Goal: Task Accomplishment & Management: Use online tool/utility

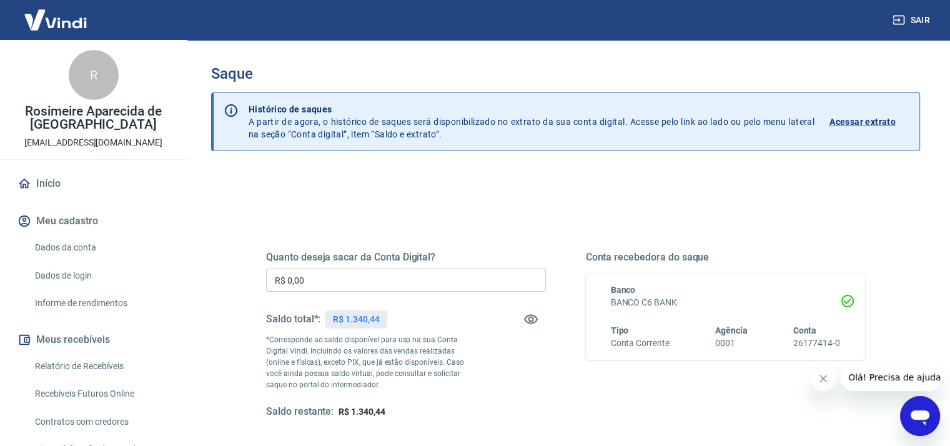
click at [319, 285] on input "R$ 0,00" at bounding box center [406, 280] width 280 height 23
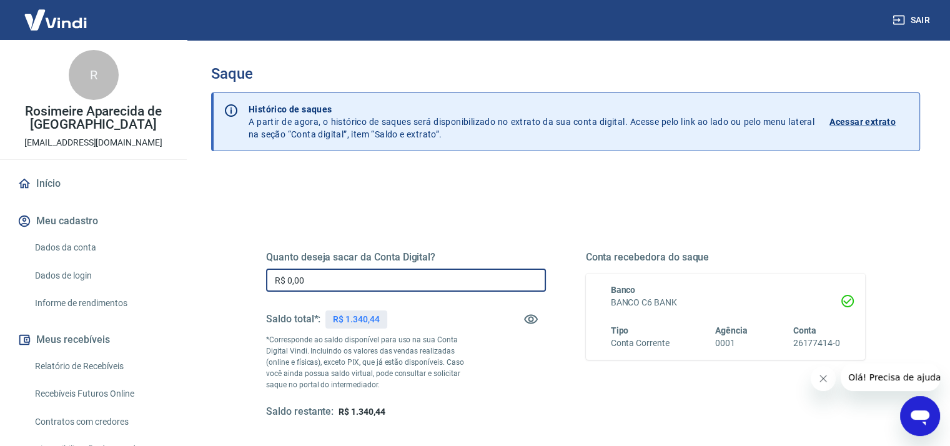
drag, startPoint x: 319, startPoint y: 285, endPoint x: 172, endPoint y: 295, distance: 147.1
click at [172, 295] on div "Sair R Rosimeire Aparecida de Lima [EMAIL_ADDRESS][DOMAIN_NAME] Início Meu cada…" at bounding box center [475, 223] width 950 height 446
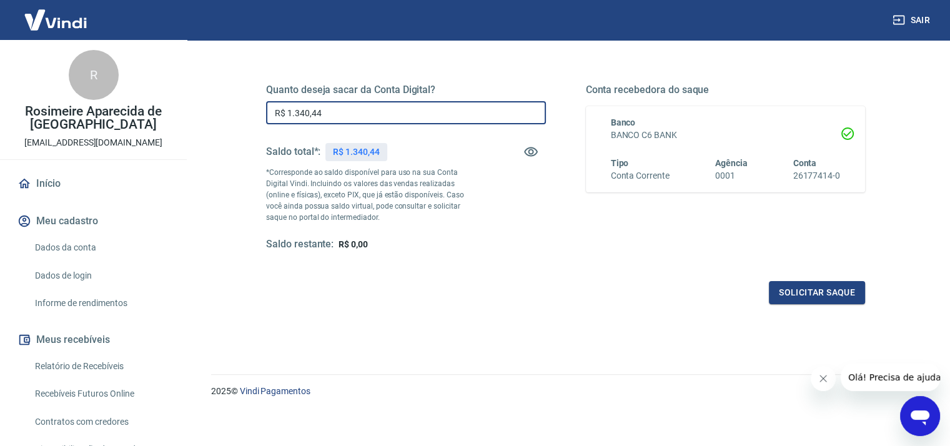
scroll to position [171, 0]
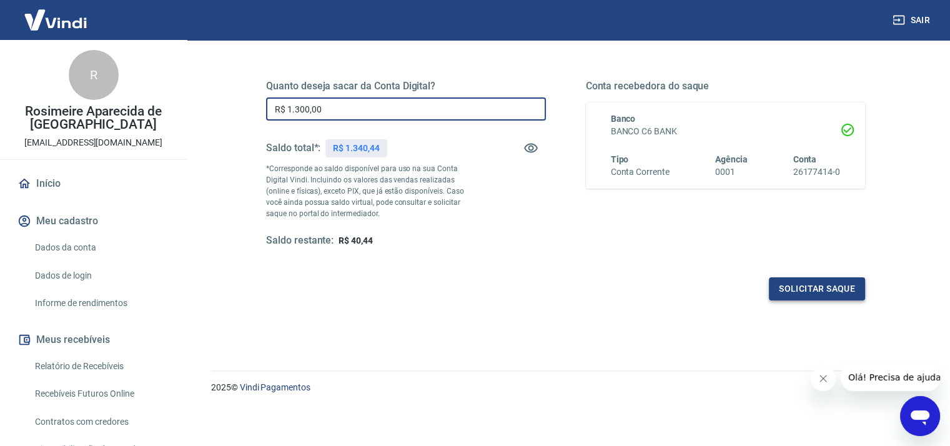
type input "R$ 1.300,00"
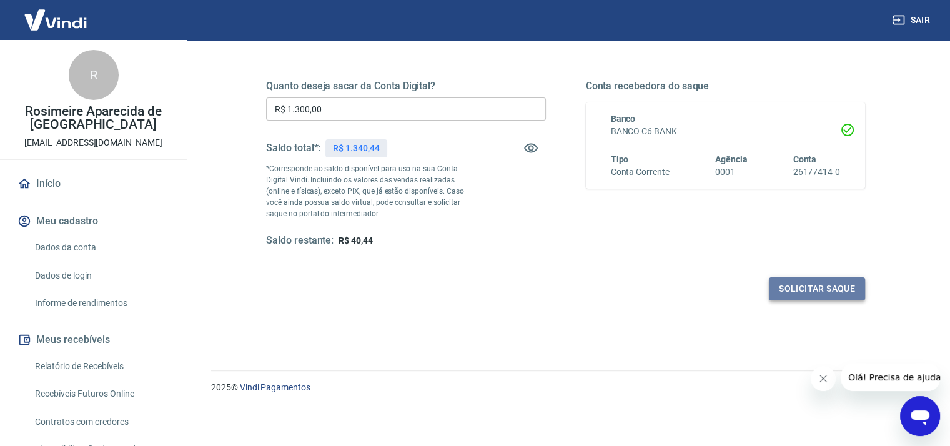
click at [796, 292] on button "Solicitar saque" at bounding box center [817, 288] width 96 height 23
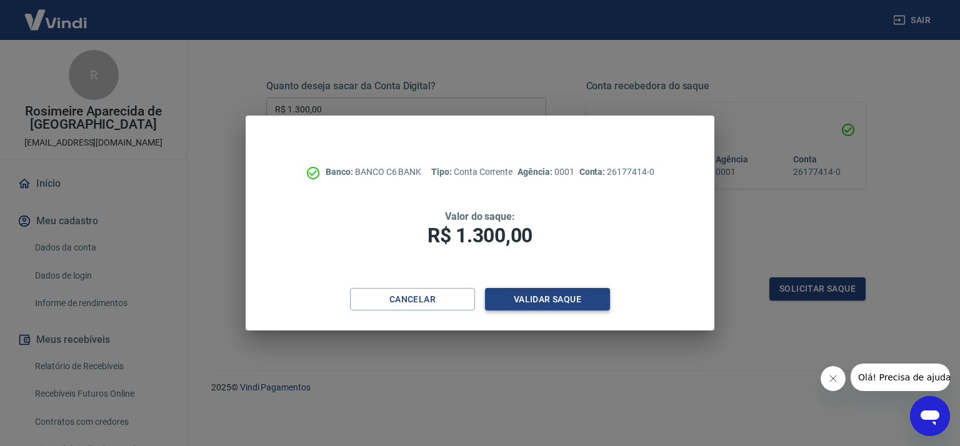
click at [590, 302] on button "Validar saque" at bounding box center [547, 299] width 125 height 23
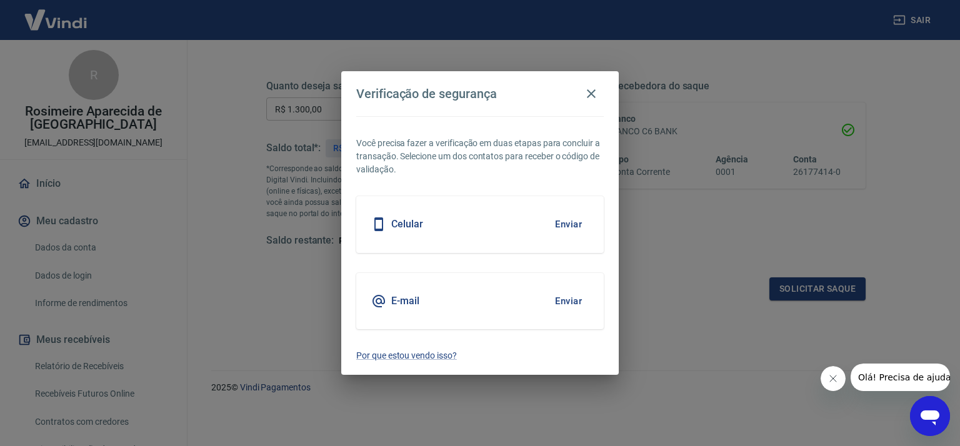
click at [564, 222] on button "Enviar" at bounding box center [568, 224] width 41 height 26
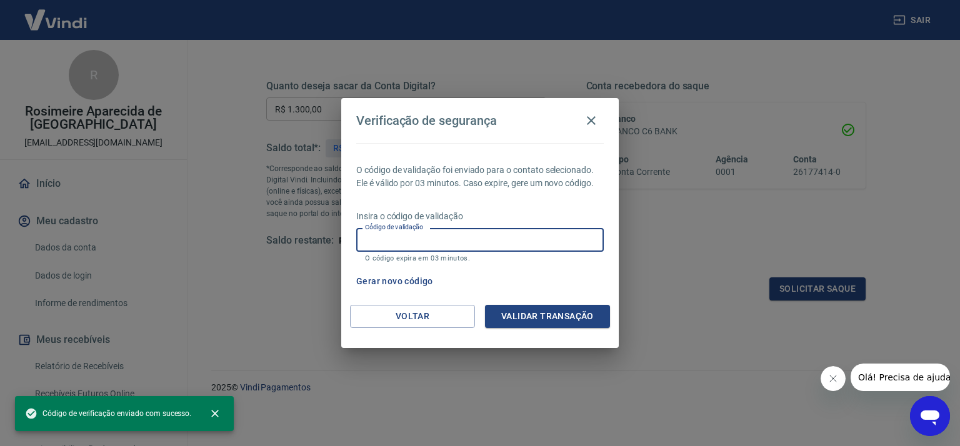
click at [437, 238] on input "Código de validação" at bounding box center [479, 239] width 247 height 23
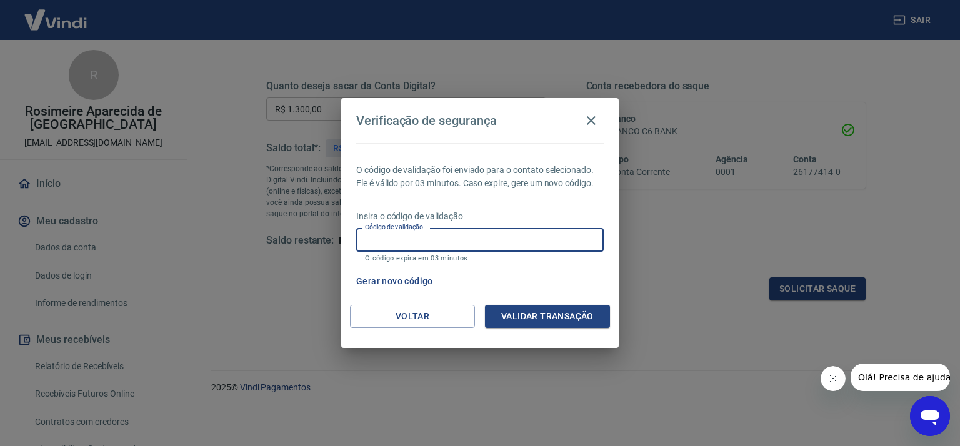
click at [692, 307] on div "Verificação de segurança O código de validação foi enviado para o contato selec…" at bounding box center [480, 223] width 960 height 446
click at [407, 242] on input "Código de validação" at bounding box center [479, 239] width 247 height 23
click at [380, 279] on button "Gerar novo código" at bounding box center [394, 281] width 87 height 23
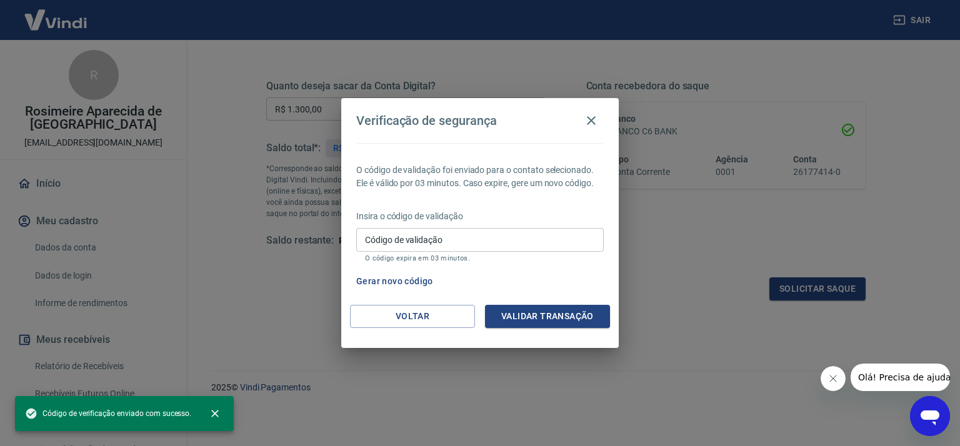
click at [407, 240] on input "Código de validação" at bounding box center [479, 239] width 247 height 23
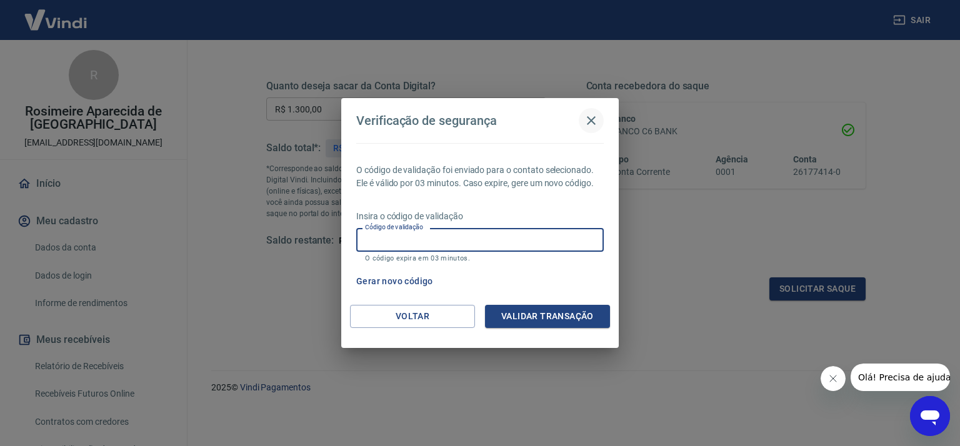
click at [591, 117] on icon "button" at bounding box center [590, 120] width 15 height 15
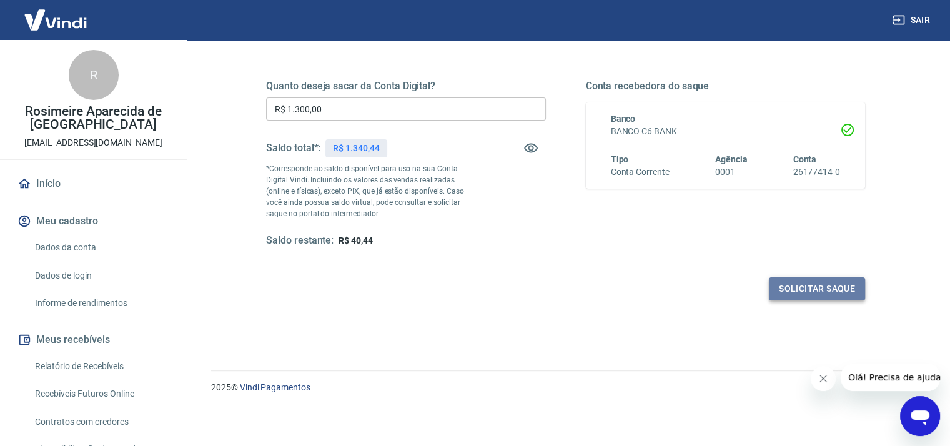
click at [826, 295] on button "Solicitar saque" at bounding box center [817, 288] width 96 height 23
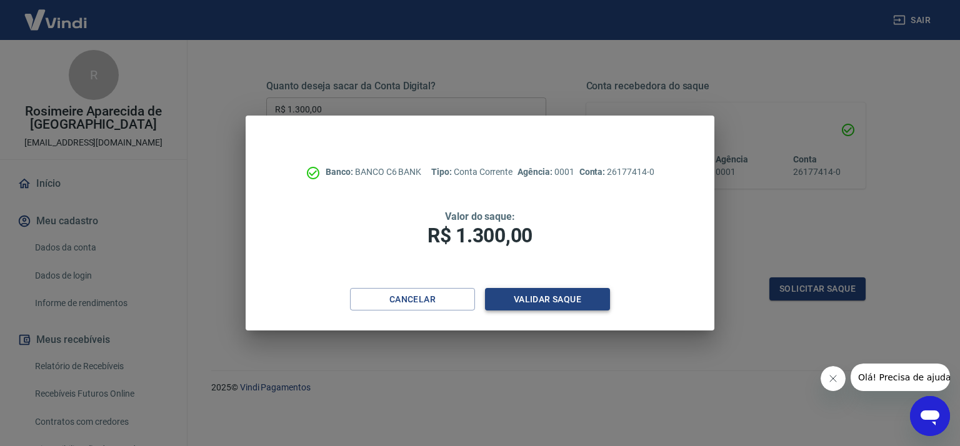
click at [545, 306] on button "Validar saque" at bounding box center [547, 299] width 125 height 23
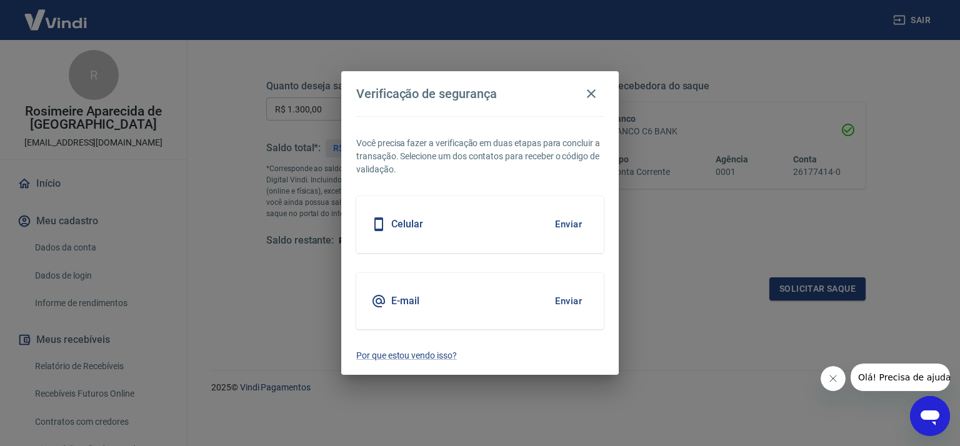
click at [575, 222] on button "Enviar" at bounding box center [568, 224] width 41 height 26
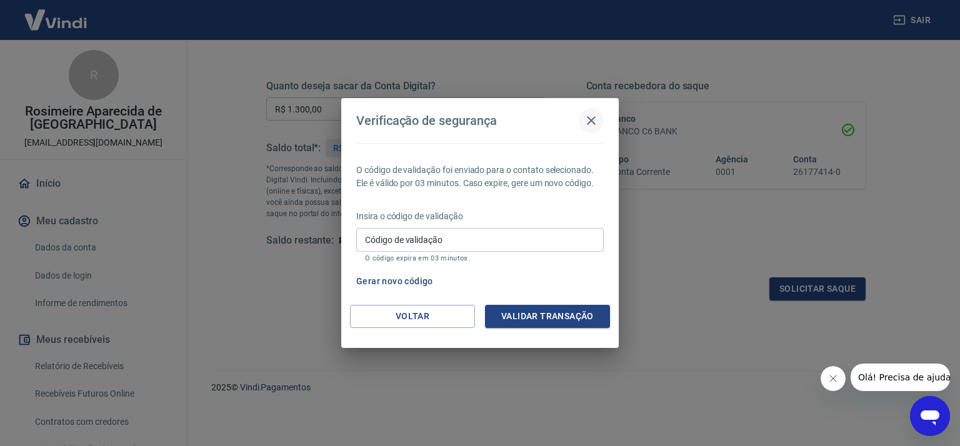
click at [588, 124] on icon "button" at bounding box center [590, 120] width 15 height 15
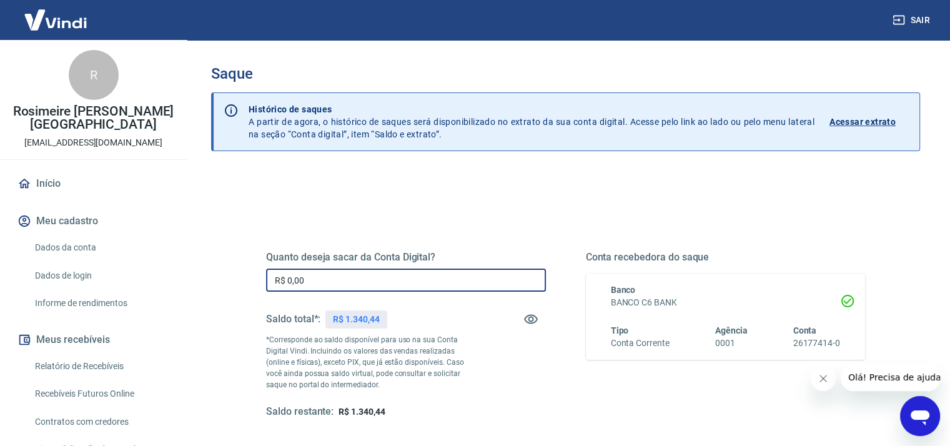
click at [310, 276] on input "R$ 0,00" at bounding box center [406, 280] width 280 height 23
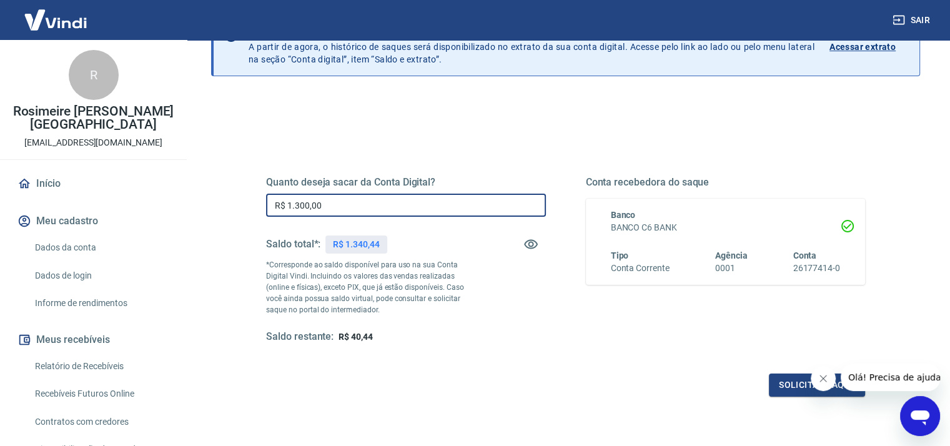
scroll to position [171, 0]
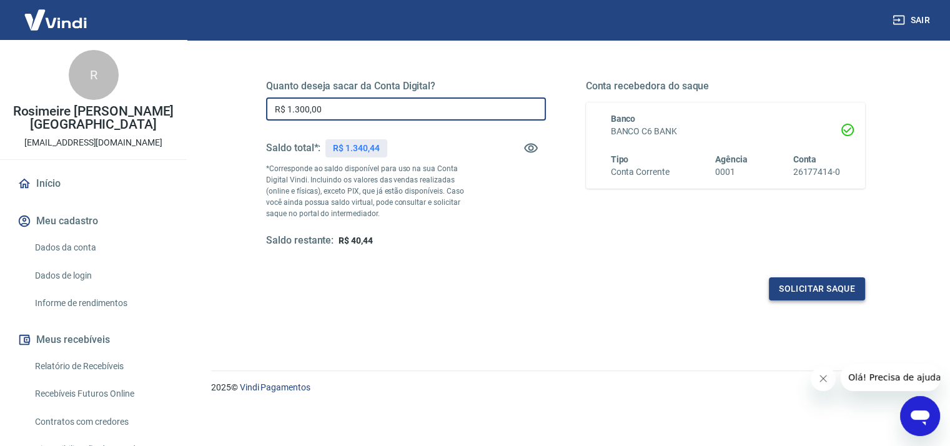
type input "R$ 1.300,00"
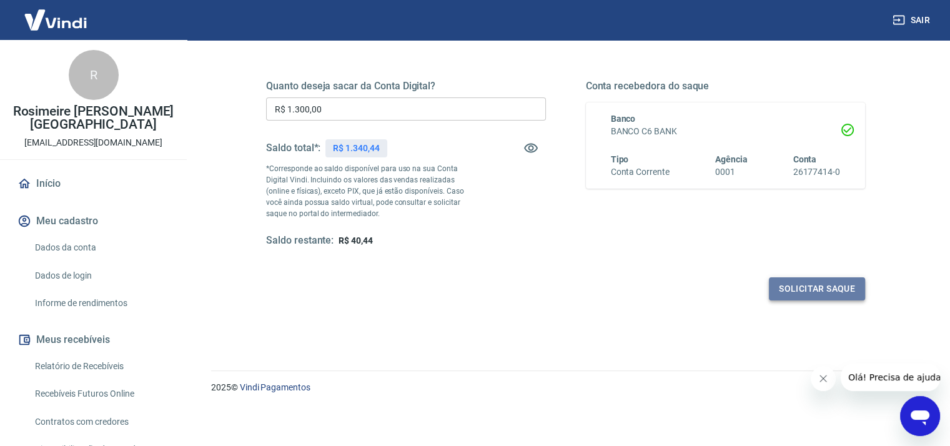
click at [835, 289] on button "Solicitar saque" at bounding box center [817, 288] width 96 height 23
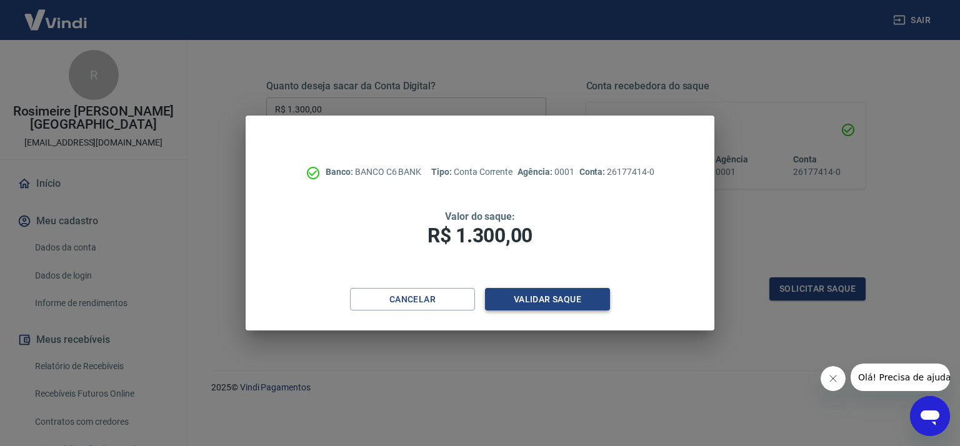
click at [538, 304] on button "Validar saque" at bounding box center [547, 299] width 125 height 23
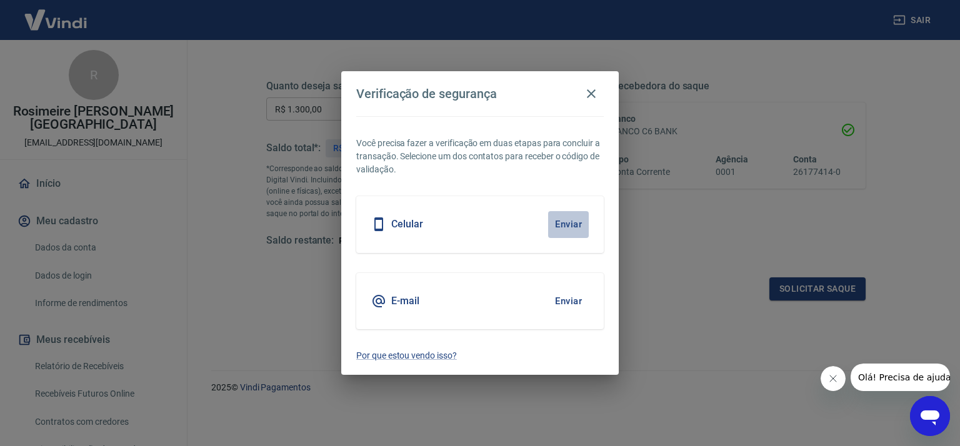
click at [572, 224] on button "Enviar" at bounding box center [568, 224] width 41 height 26
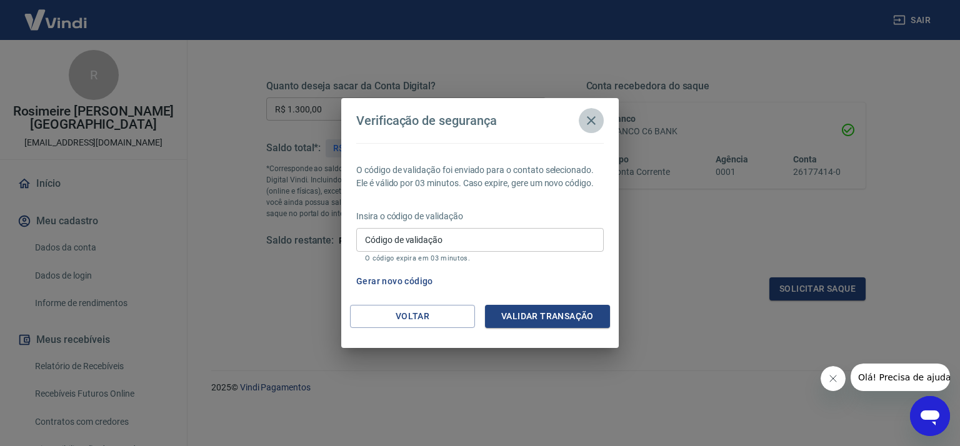
click at [593, 122] on icon "button" at bounding box center [590, 120] width 15 height 15
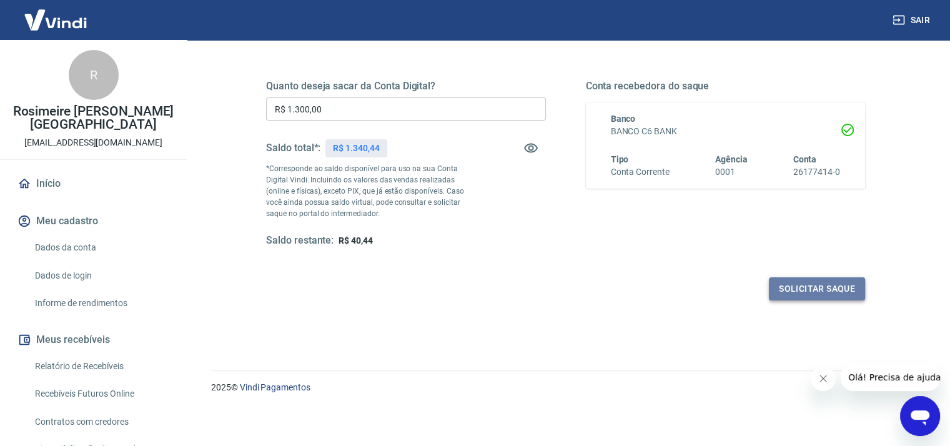
click at [824, 289] on button "Solicitar saque" at bounding box center [817, 288] width 96 height 23
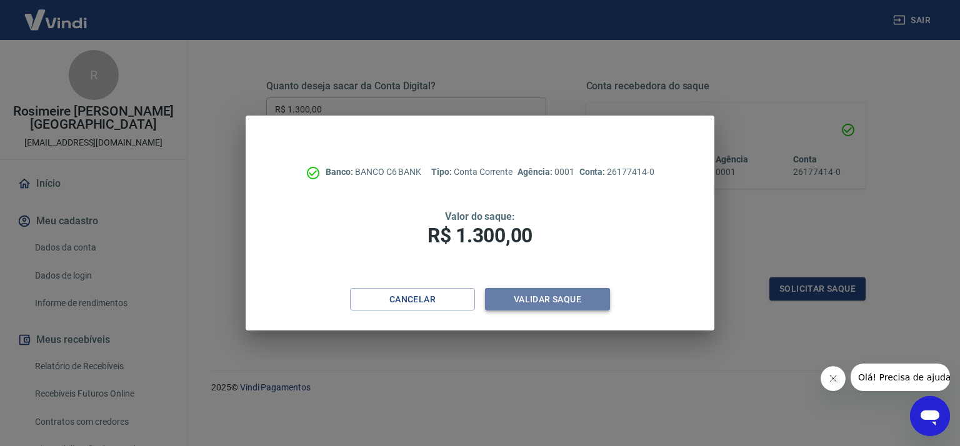
click at [518, 300] on button "Validar saque" at bounding box center [547, 299] width 125 height 23
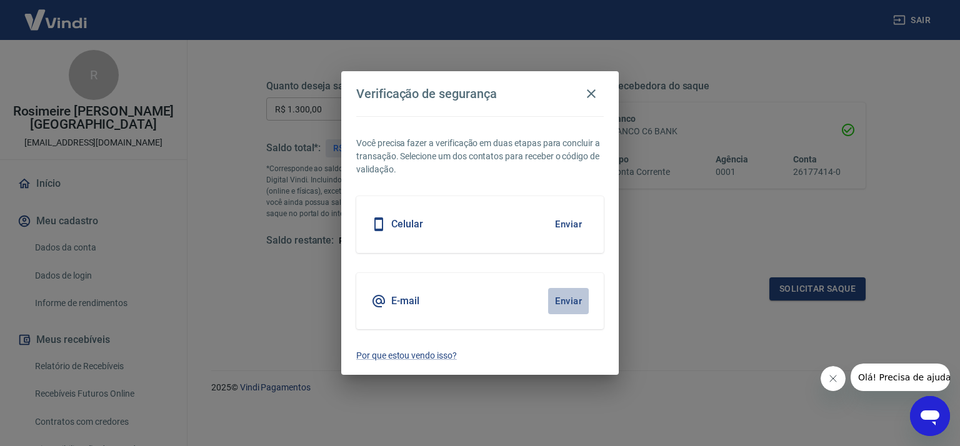
click at [563, 301] on button "Enviar" at bounding box center [568, 301] width 41 height 26
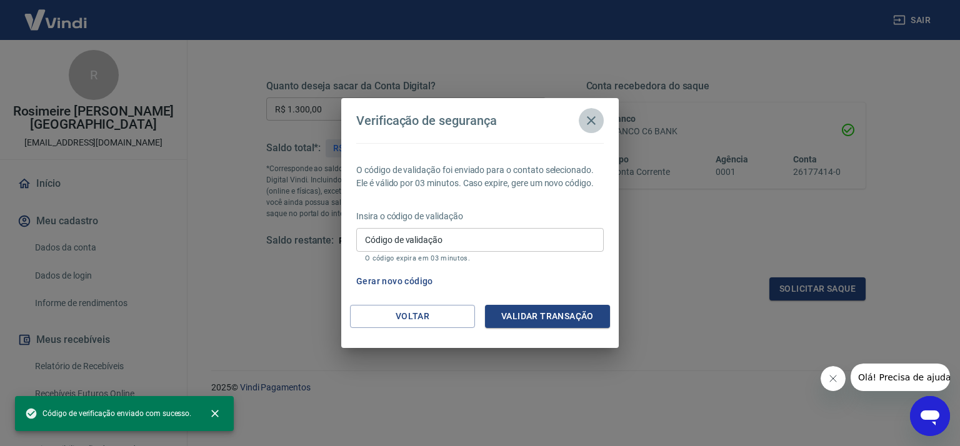
click at [594, 120] on icon "button" at bounding box center [590, 120] width 15 height 15
